Goal: Information Seeking & Learning: Understand process/instructions

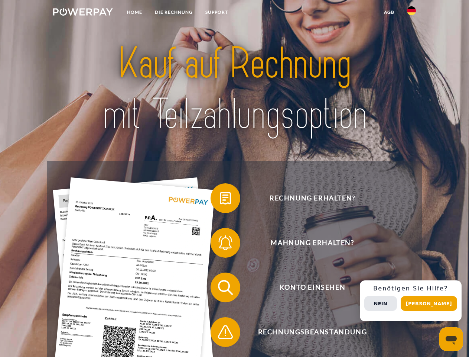
click at [83, 13] on img at bounding box center [83, 11] width 60 height 7
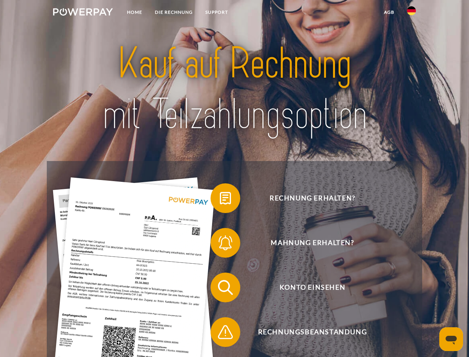
click at [412, 13] on img at bounding box center [411, 10] width 9 height 9
click at [389, 12] on link "agb" at bounding box center [389, 12] width 23 height 13
click at [220, 199] on span at bounding box center [214, 197] width 37 height 37
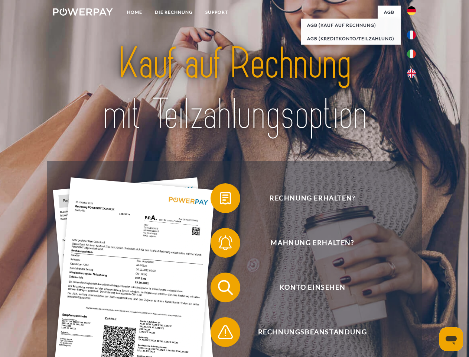
click at [220, 244] on div "Rechnung erhalten? Mahnung erhalten? Konto einsehen" at bounding box center [234, 309] width 375 height 297
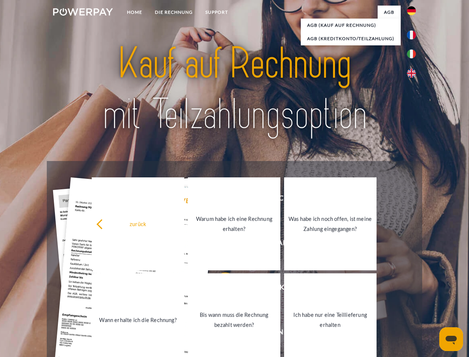
click at [220, 289] on link "Bis wann muss die Rechnung bezahlt werden?" at bounding box center [234, 319] width 92 height 93
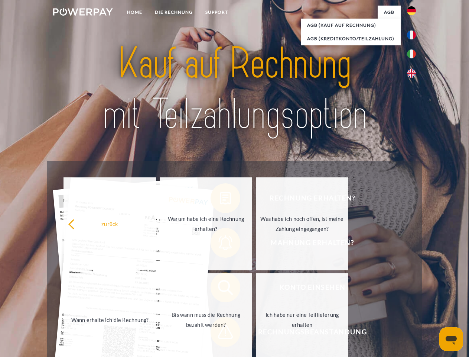
click at [220, 333] on span at bounding box center [214, 331] width 37 height 37
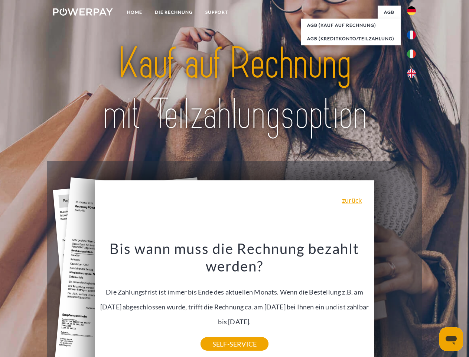
click at [413, 300] on div "Rechnung erhalten? Mahnung erhalten? Konto einsehen" at bounding box center [234, 309] width 375 height 297
click at [395, 302] on span "Konto einsehen" at bounding box center [312, 287] width 182 height 30
click at [432, 303] on header "Home DIE RECHNUNG SUPPORT" at bounding box center [234, 256] width 469 height 513
